Goal: Task Accomplishment & Management: Use online tool/utility

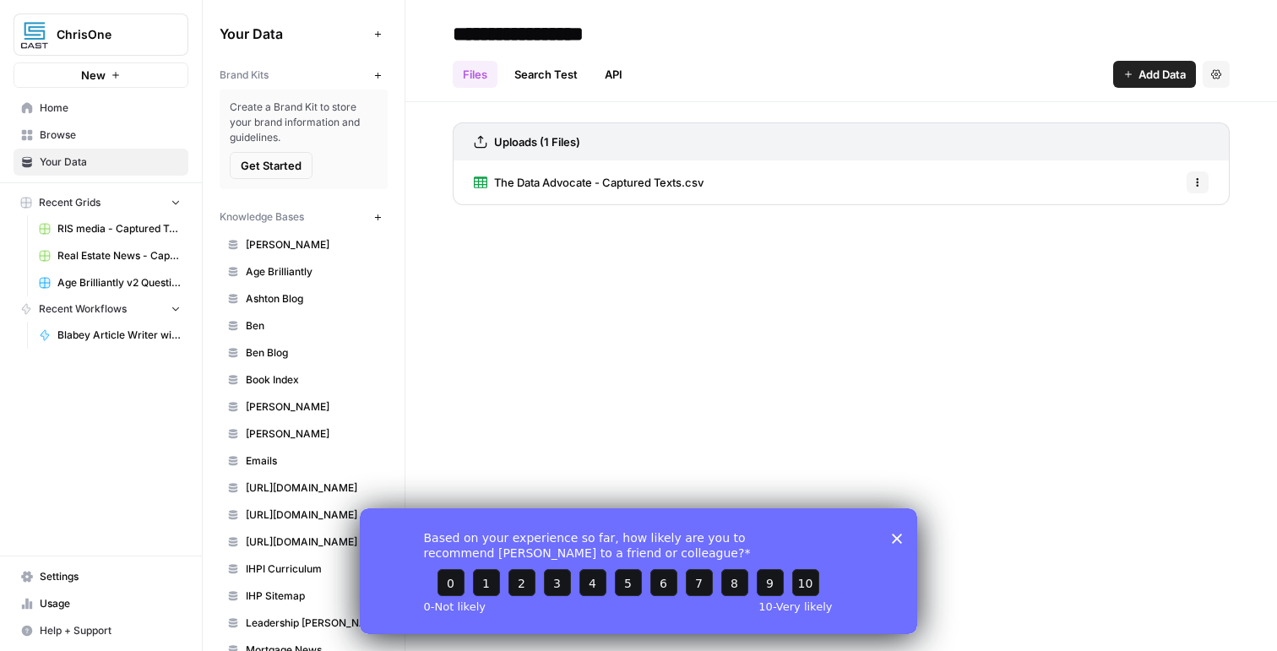
click at [900, 536] on icon "Close survey" at bounding box center [897, 538] width 10 height 10
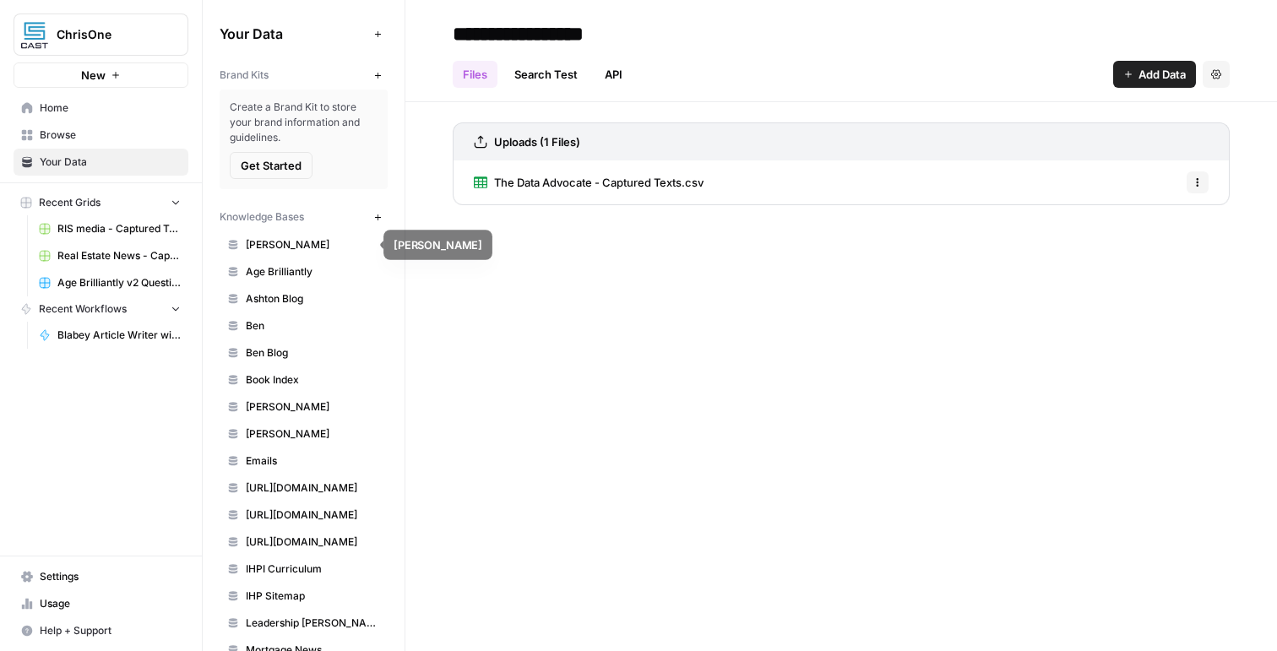
click at [263, 237] on span "[PERSON_NAME]" at bounding box center [313, 244] width 134 height 15
click at [62, 112] on span "Home" at bounding box center [110, 108] width 141 height 15
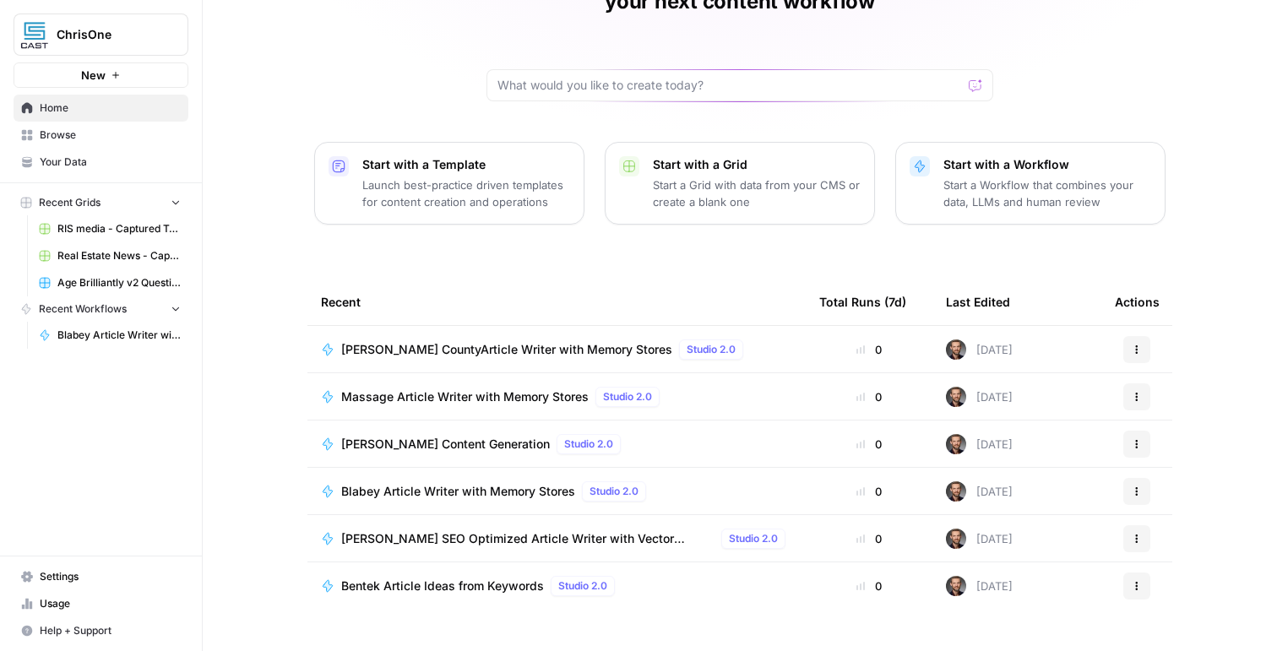
scroll to position [122, 0]
click at [416, 340] on span "[PERSON_NAME] CountyArticle Writer with Memory Stores" at bounding box center [506, 348] width 331 height 17
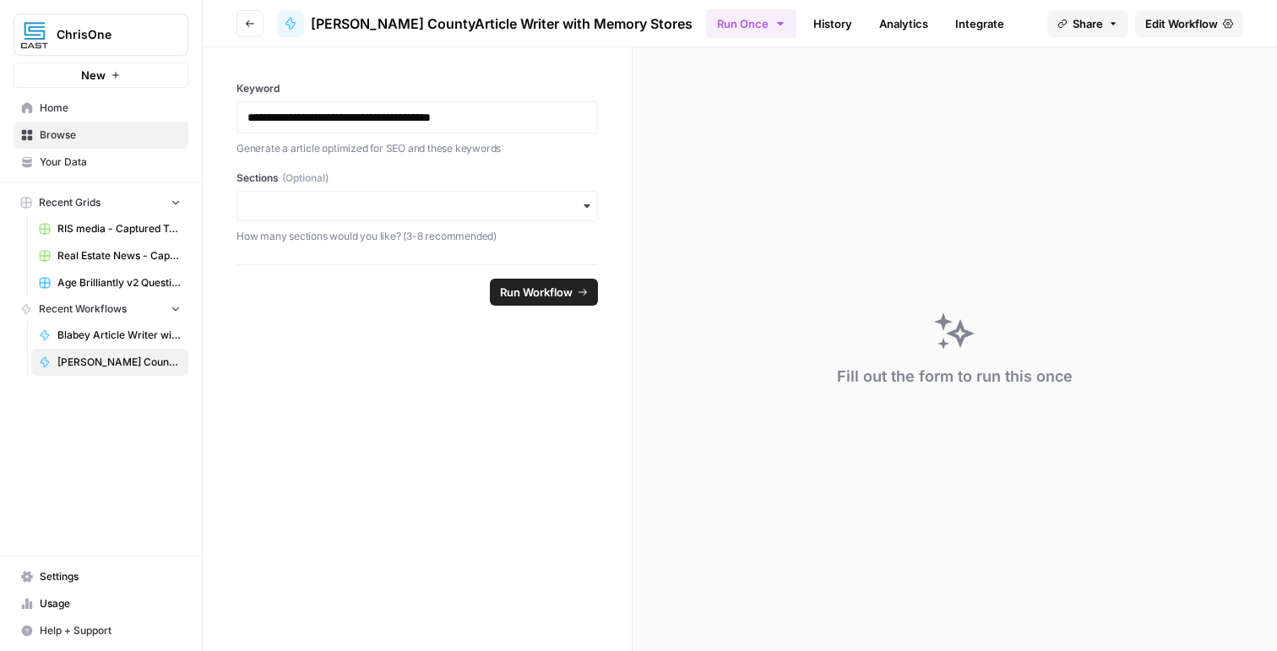
click at [1172, 25] on span "Edit Workflow" at bounding box center [1181, 23] width 73 height 17
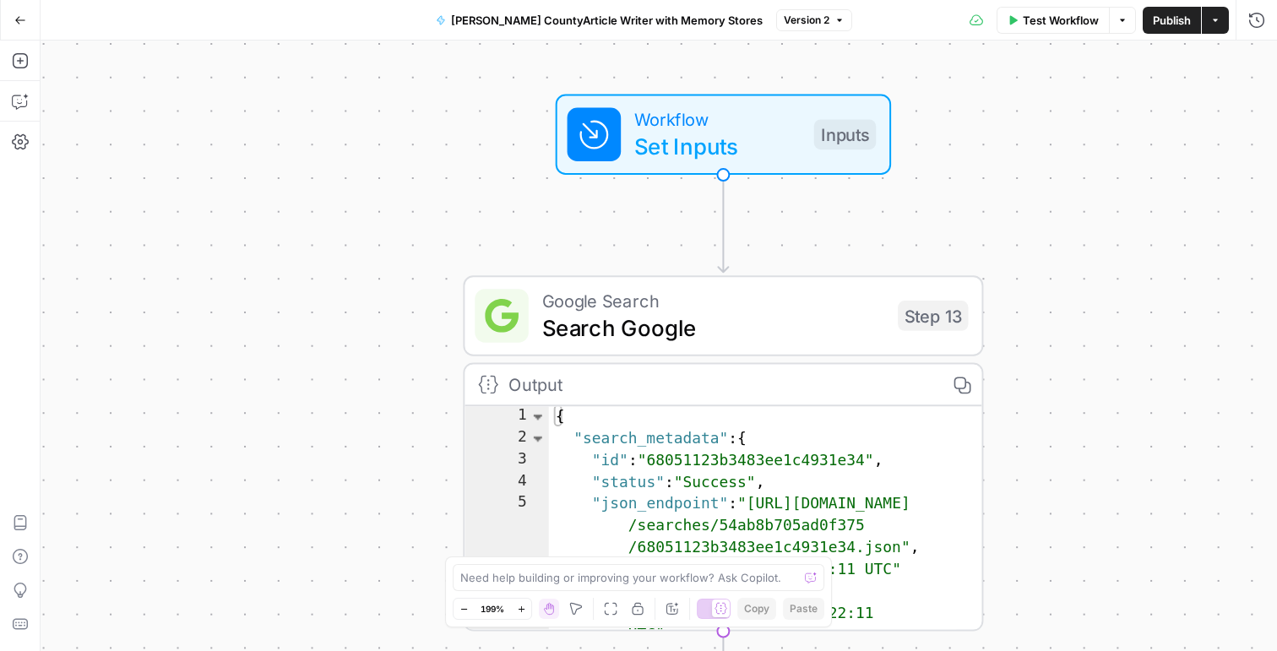
click at [689, 117] on span "Workflow" at bounding box center [717, 119] width 166 height 27
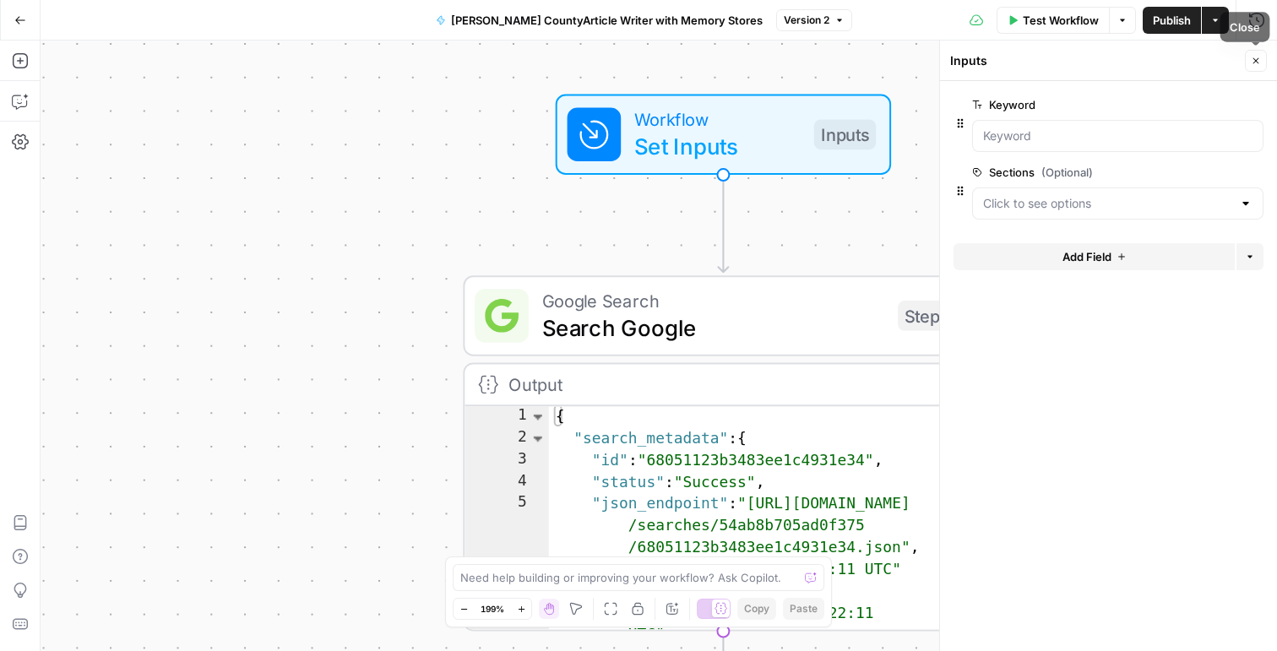
click at [1254, 61] on icon "button" at bounding box center [1256, 61] width 10 height 10
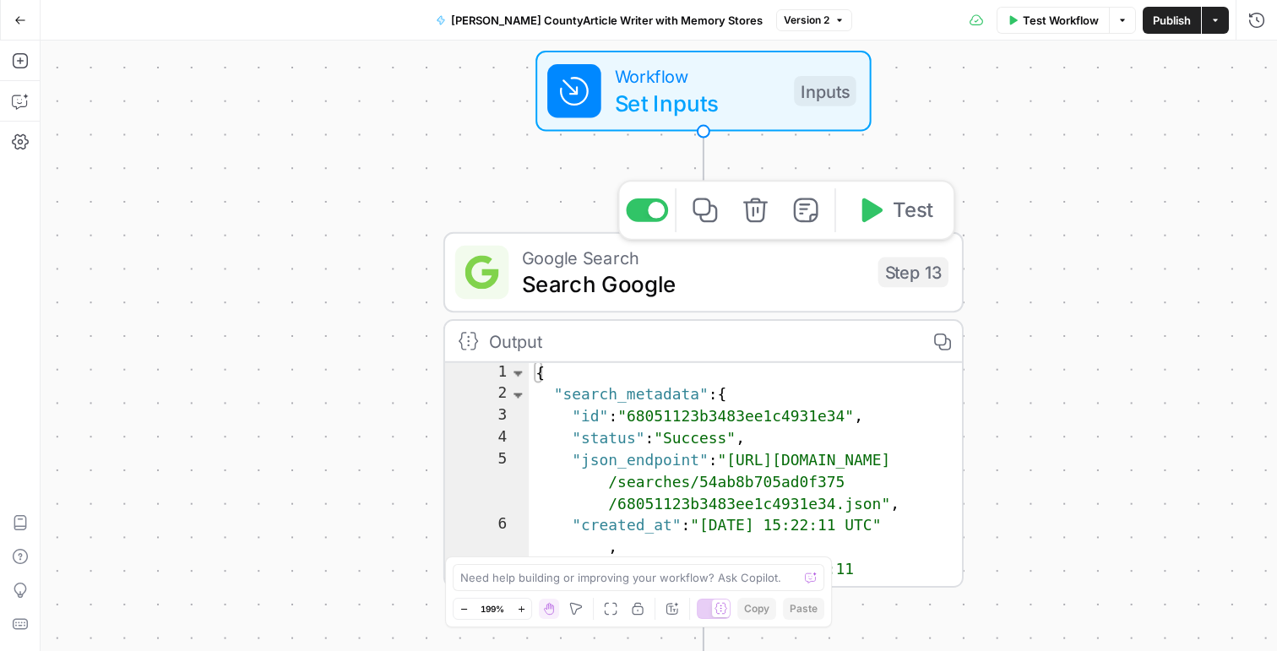
click at [756, 277] on span "Search Google" at bounding box center [693, 284] width 342 height 34
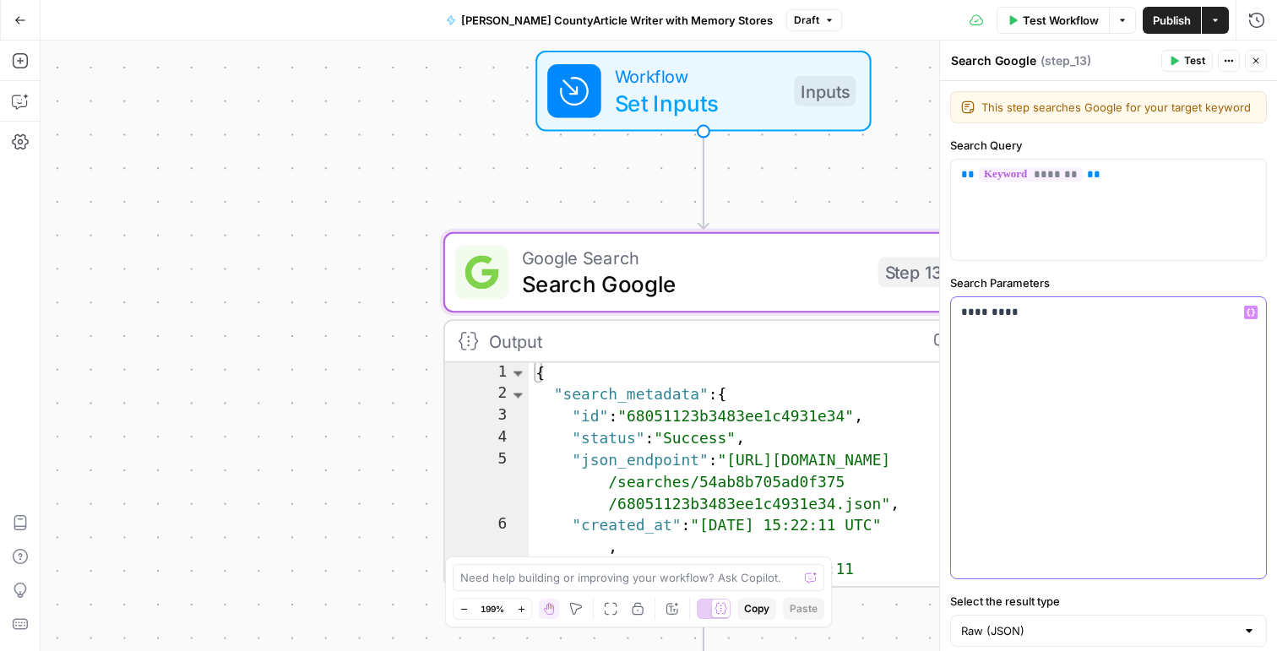
click at [1020, 321] on p "*********" at bounding box center [1102, 312] width 282 height 17
click at [836, 231] on div "Copy step Delete step Edit Note Test" at bounding box center [786, 210] width 338 height 61
click at [841, 162] on div "true false Workflow Set Inputs Inputs Google Search Search Google Step 13 Copy …" at bounding box center [659, 346] width 1237 height 611
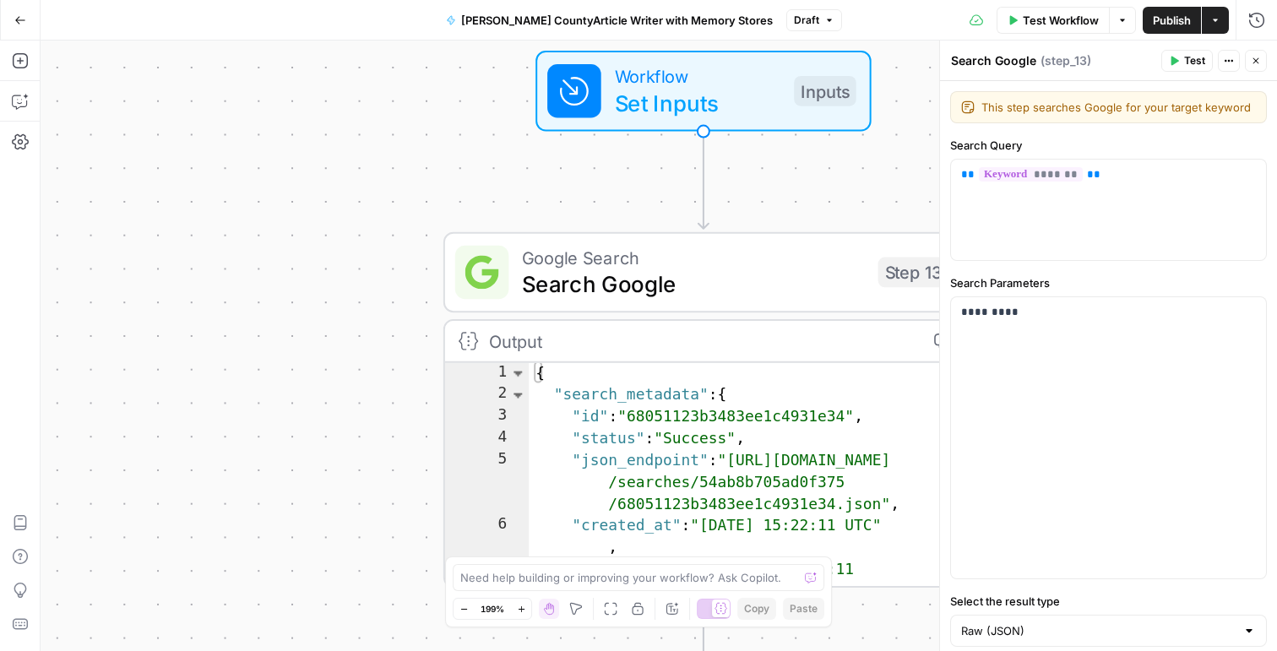
click at [1251, 61] on icon "button" at bounding box center [1256, 61] width 10 height 10
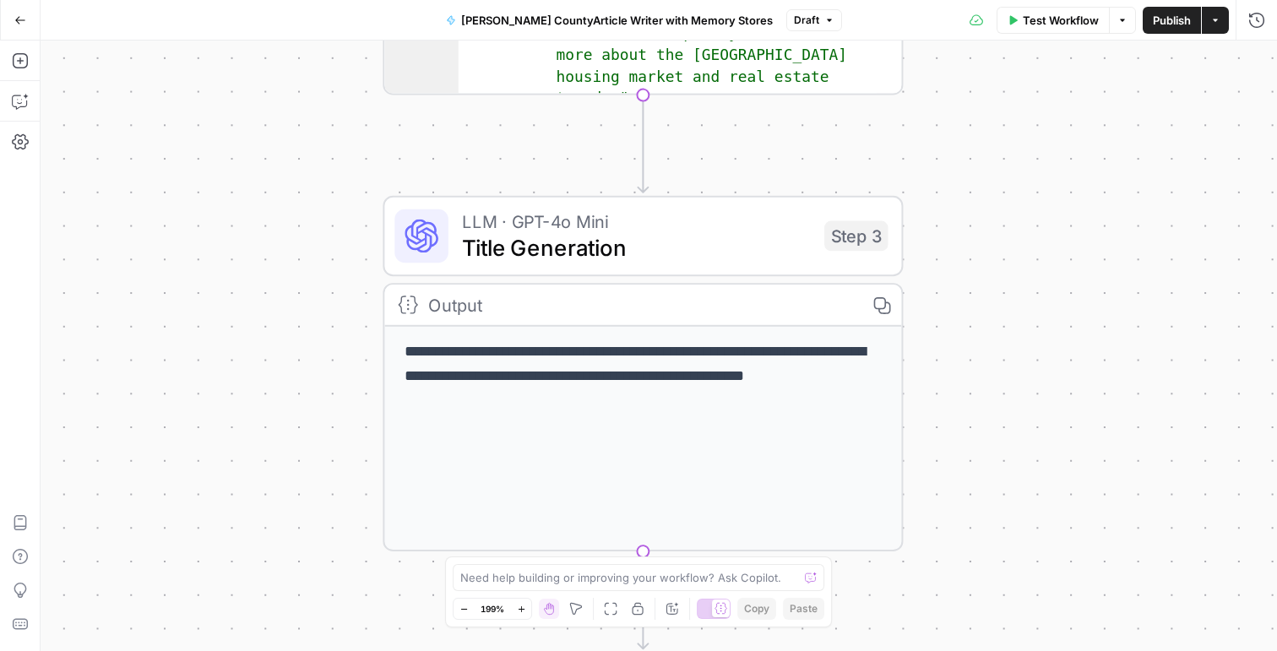
click at [620, 225] on span "LLM · GPT-4o Mini" at bounding box center [636, 221] width 349 height 27
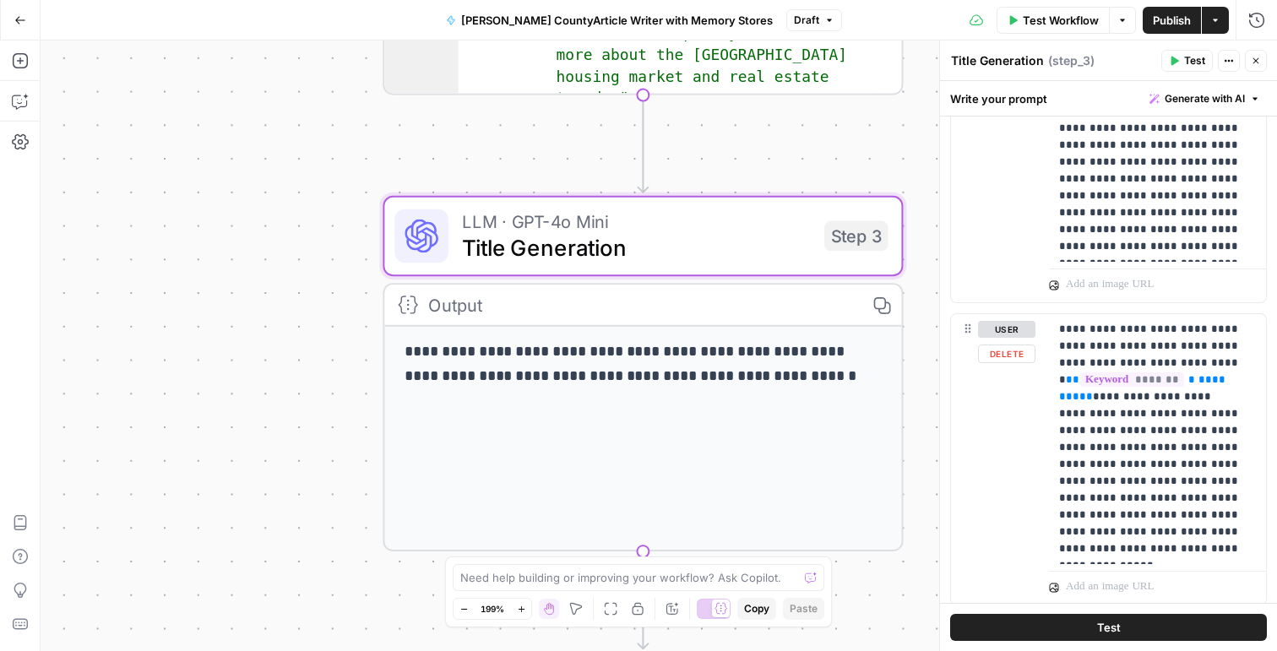
scroll to position [900, 0]
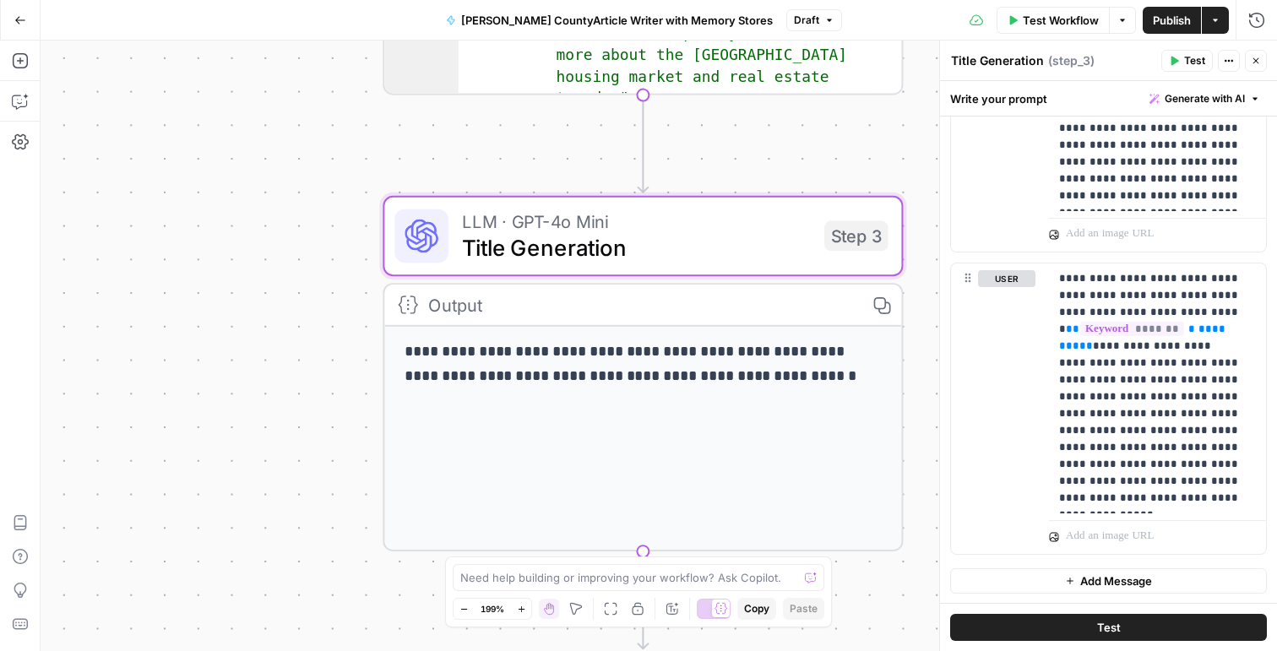
click at [921, 405] on div "true false Workflow Set Inputs Inputs Google Search Search Google Step 13 Outpu…" at bounding box center [659, 346] width 1237 height 611
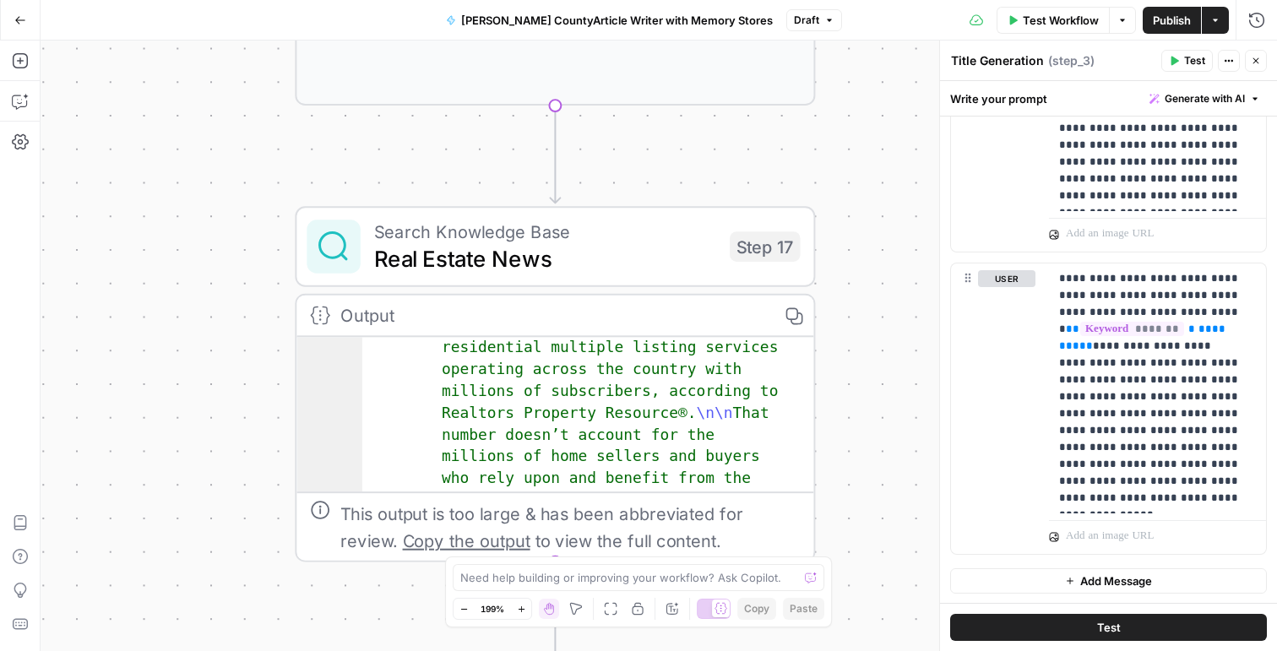
scroll to position [1107, 0]
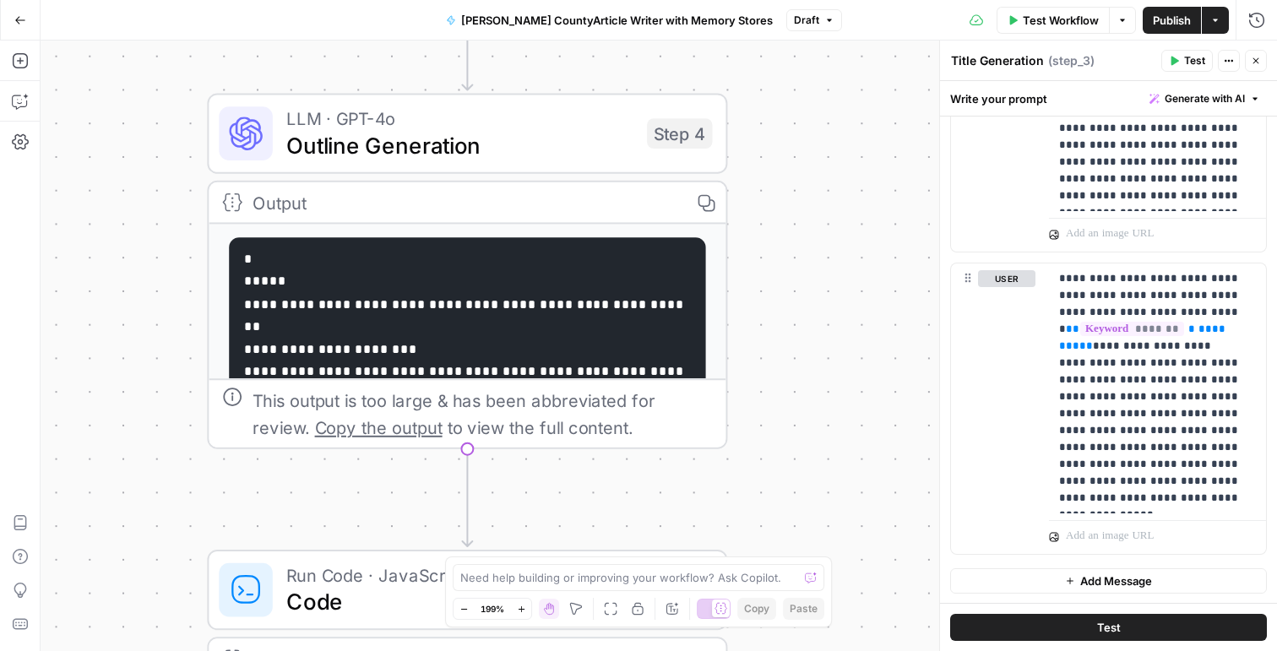
click at [541, 139] on span "Outline Generation" at bounding box center [459, 145] width 347 height 34
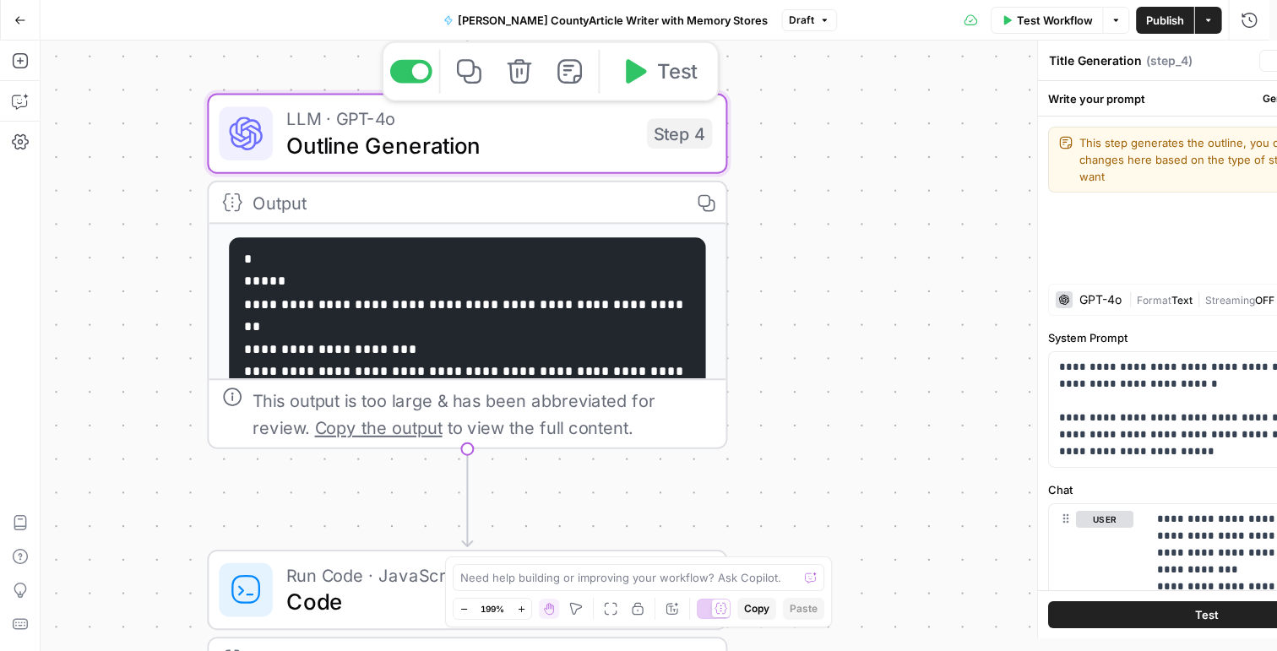
type textarea "Outline Generation"
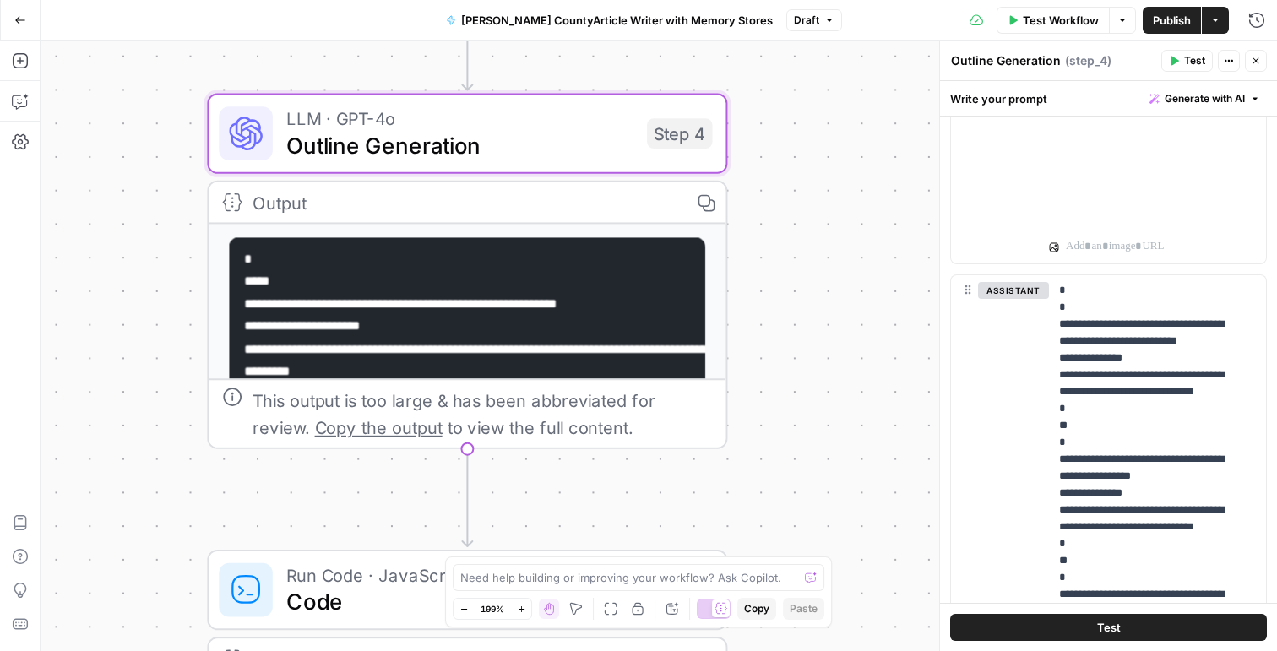
scroll to position [972, 0]
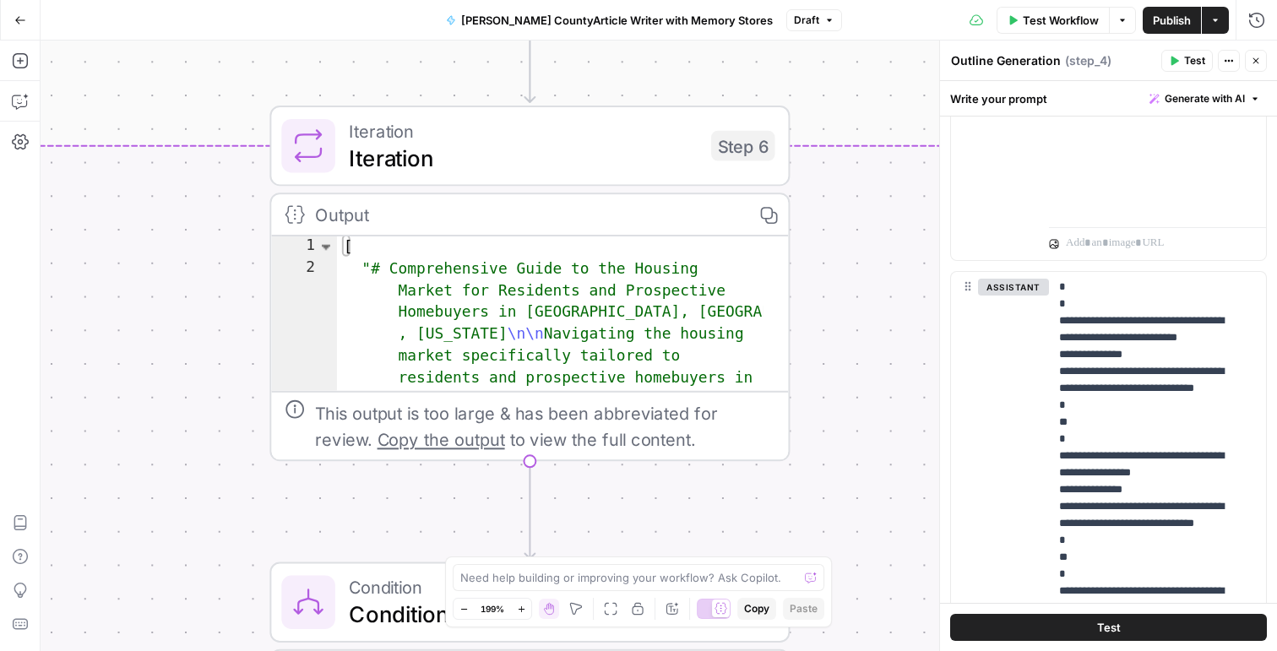
click at [567, 179] on div "Iteration Iteration Step 6 Copy step Delete step Add Note Test" at bounding box center [529, 146] width 520 height 80
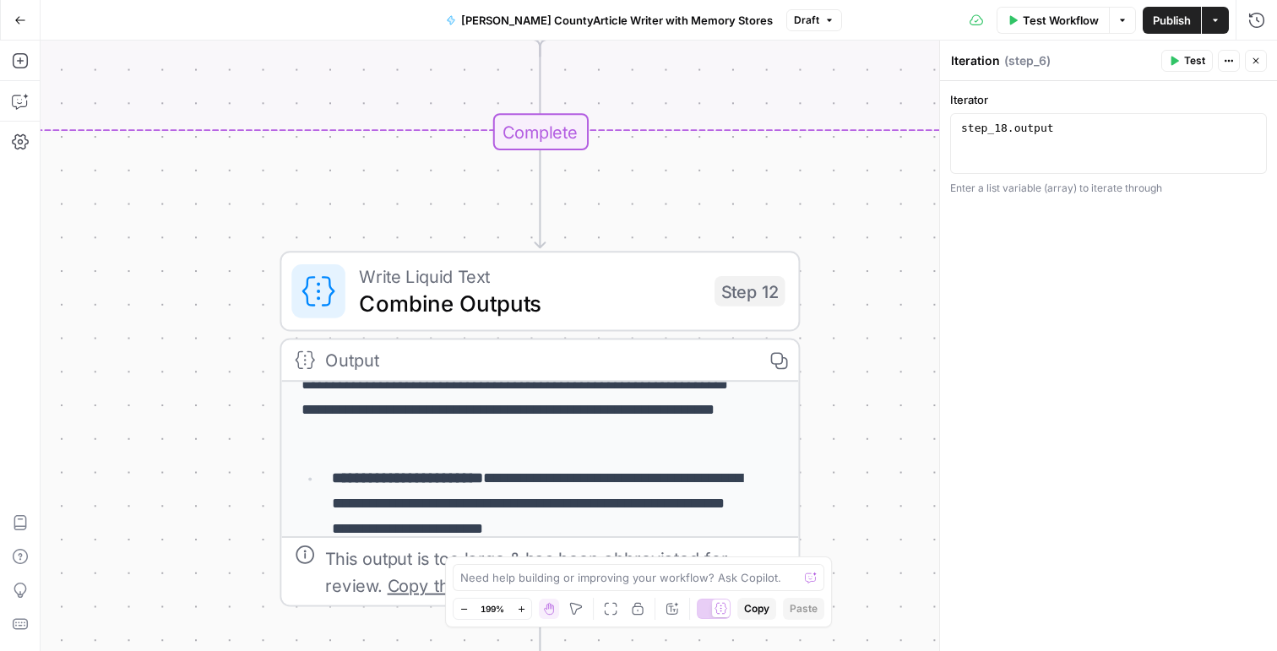
scroll to position [289, 0]
